Goal: Task Accomplishment & Management: Manage account settings

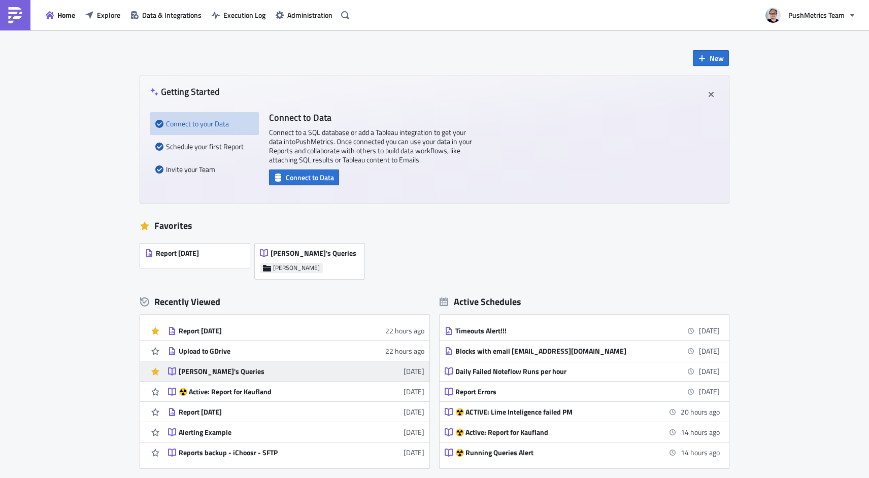
click at [292, 373] on div "[PERSON_NAME]'s Queries" at bounding box center [268, 371] width 178 height 9
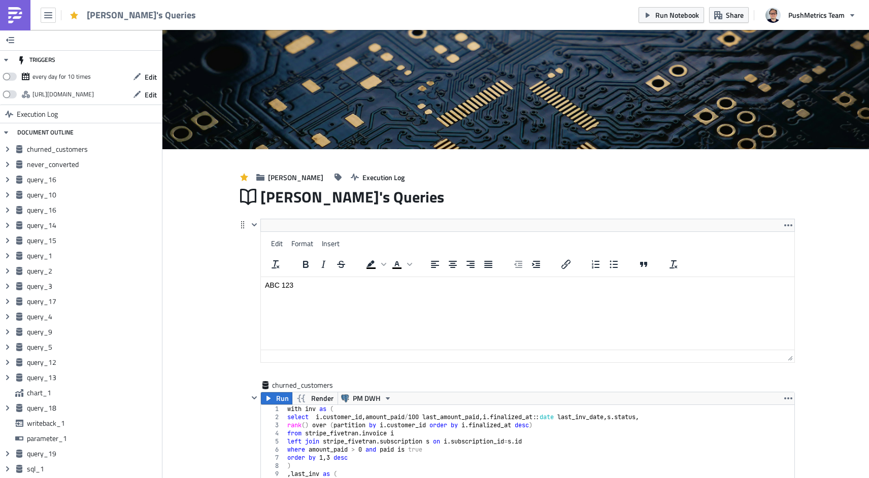
click at [288, 277] on html "ABC 123" at bounding box center [527, 285] width 533 height 16
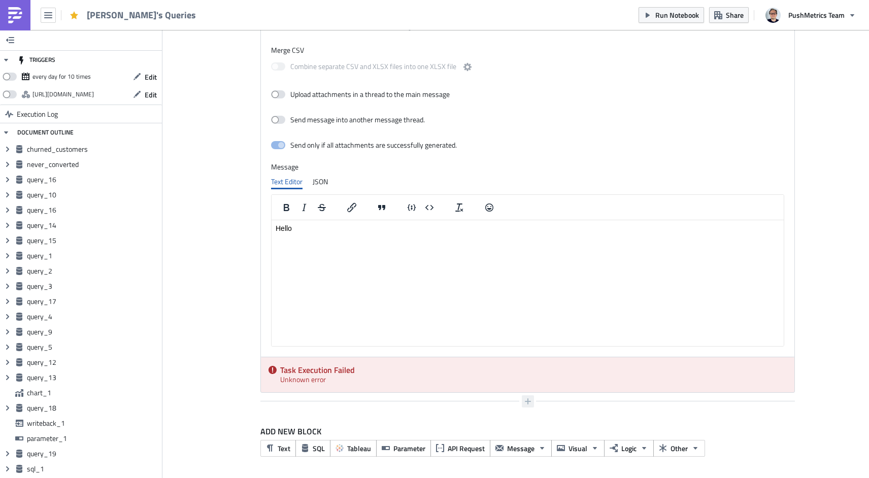
click at [528, 400] on icon "button" at bounding box center [528, 401] width 6 height 6
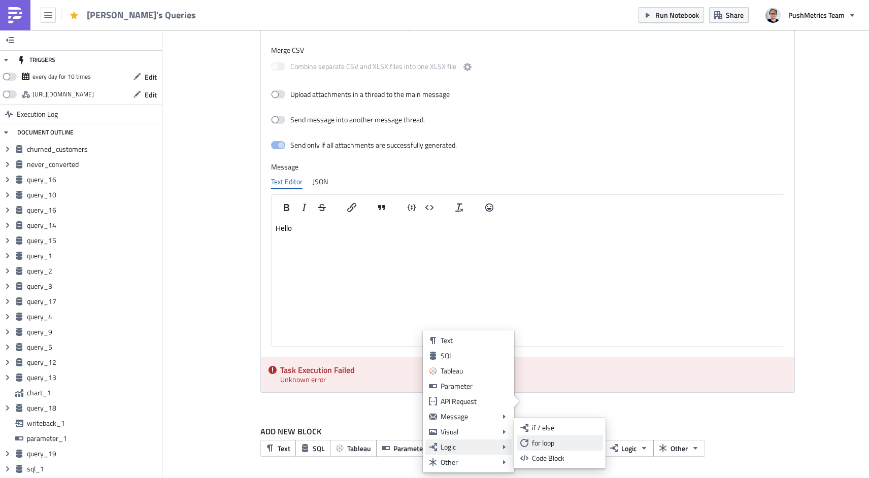
click at [525, 444] on icon at bounding box center [524, 443] width 8 height 8
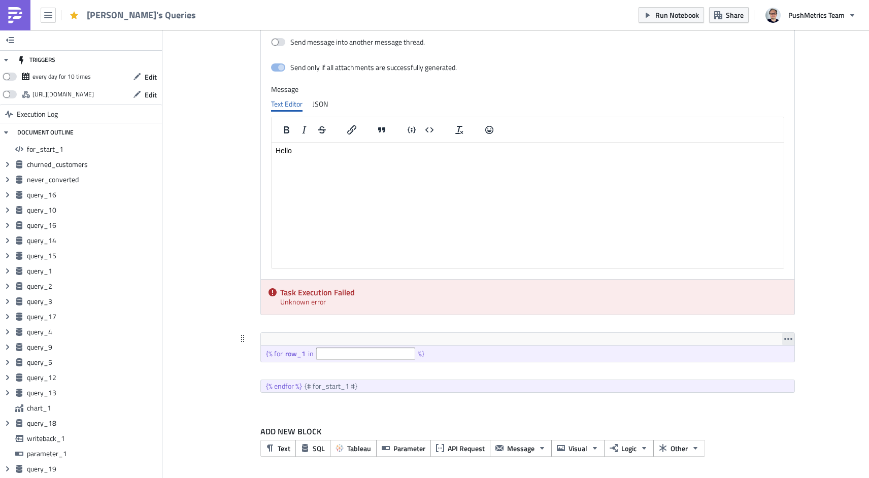
click at [789, 333] on button "button" at bounding box center [788, 339] width 12 height 12
click at [788, 366] on div "Remove" at bounding box center [794, 363] width 68 height 10
